Goal: Task Accomplishment & Management: Complete application form

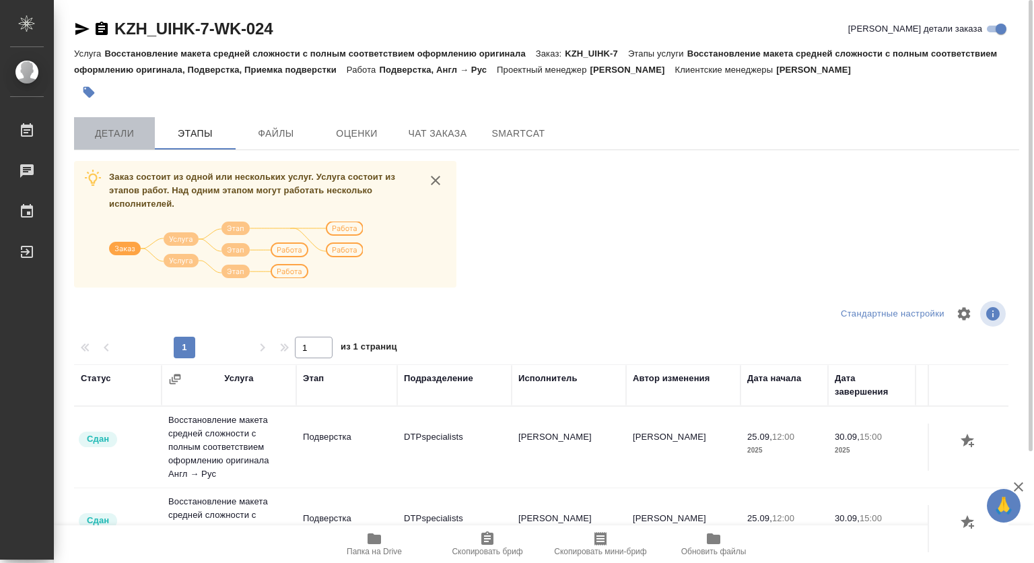
drag, startPoint x: 92, startPoint y: 132, endPoint x: 102, endPoint y: 131, distance: 10.9
click at [92, 132] on span "Детали" at bounding box center [114, 133] width 65 height 17
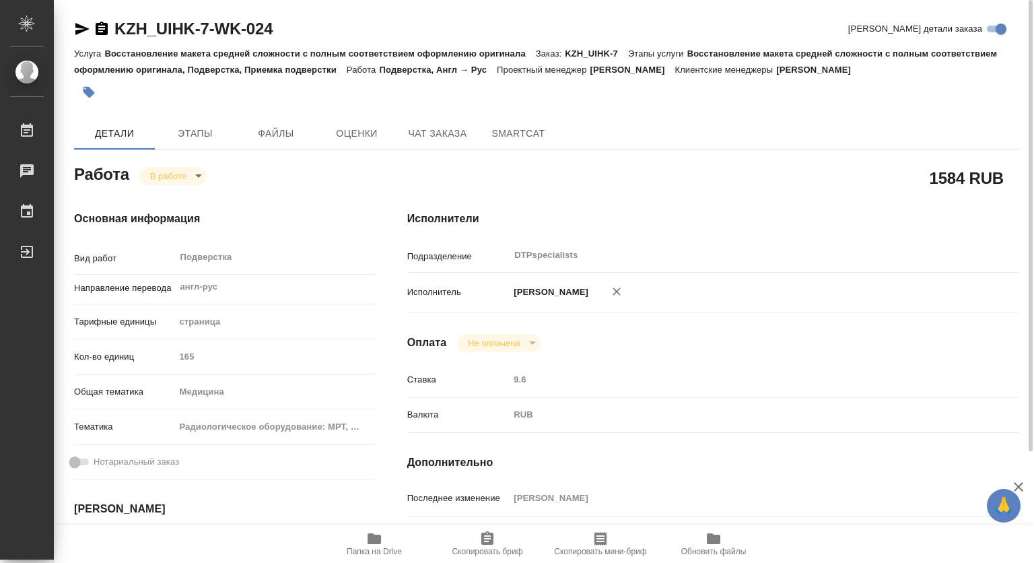
type textarea "x"
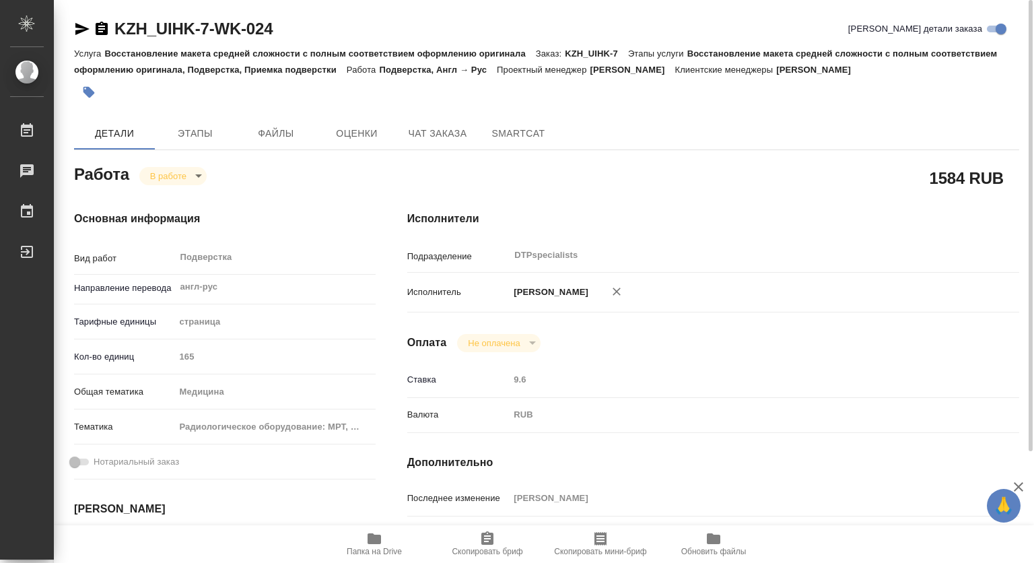
type textarea "x"
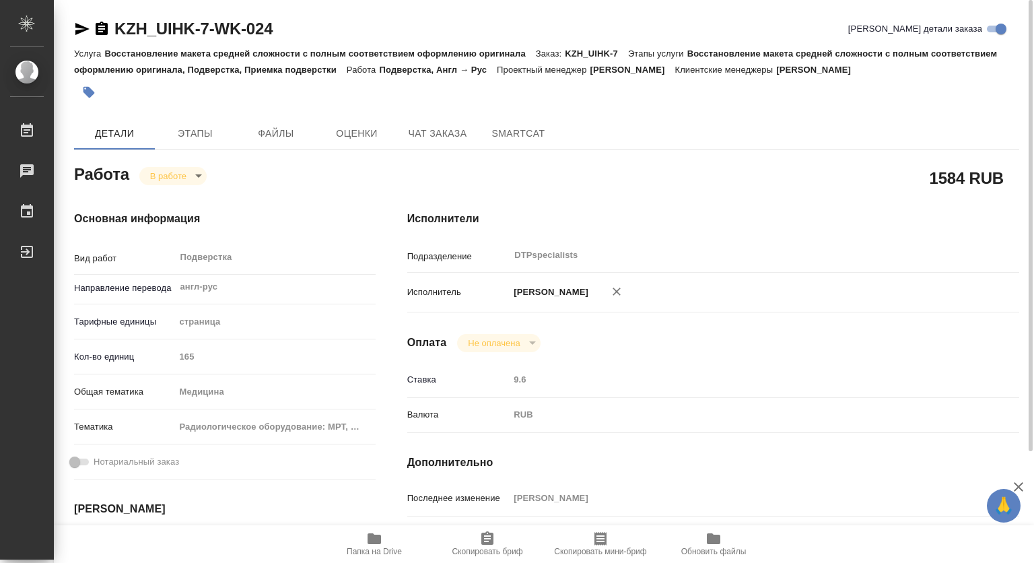
type textarea "x"
